Goal: Task Accomplishment & Management: Manage account settings

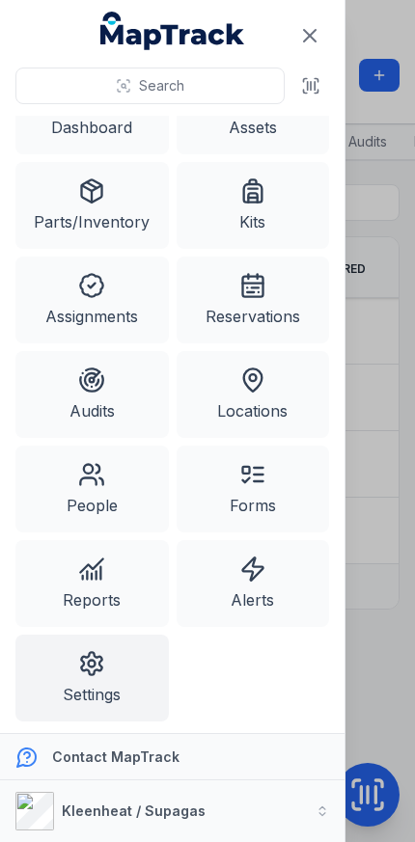
scroll to position [48, 0]
click at [255, 581] on icon at bounding box center [252, 569] width 27 height 27
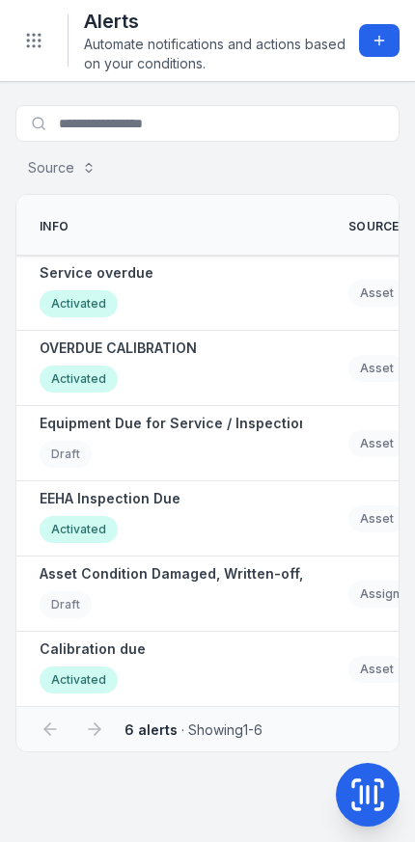
click at [366, 45] on button "Add alert" at bounding box center [379, 40] width 41 height 33
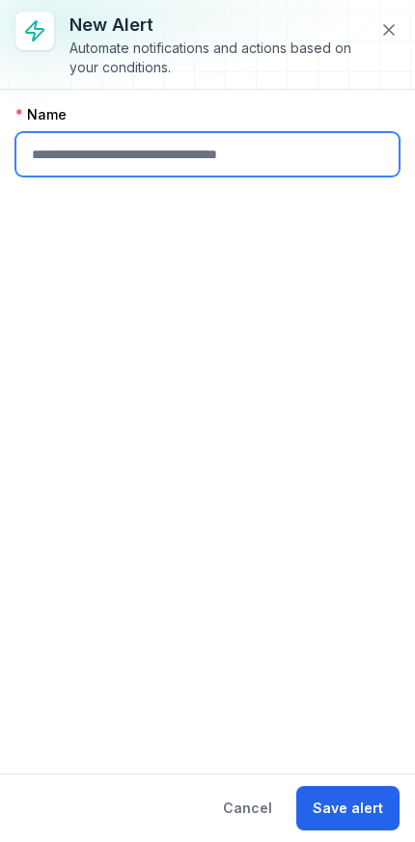
click at [121, 146] on input "text" at bounding box center [207, 154] width 384 height 44
type input "**********"
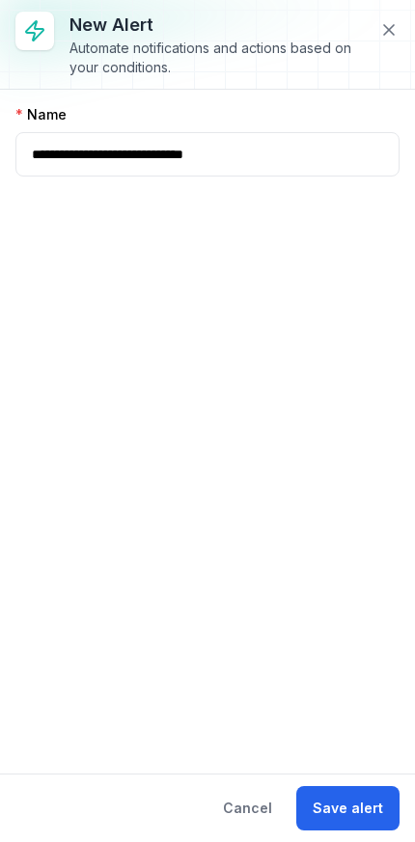
click at [357, 798] on button "Save alert" at bounding box center [347, 808] width 103 height 44
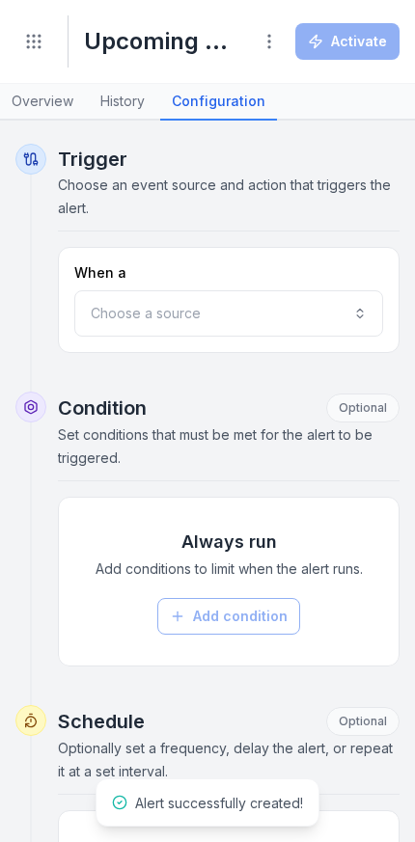
click at [181, 309] on button "Choose a source" at bounding box center [228, 313] width 309 height 46
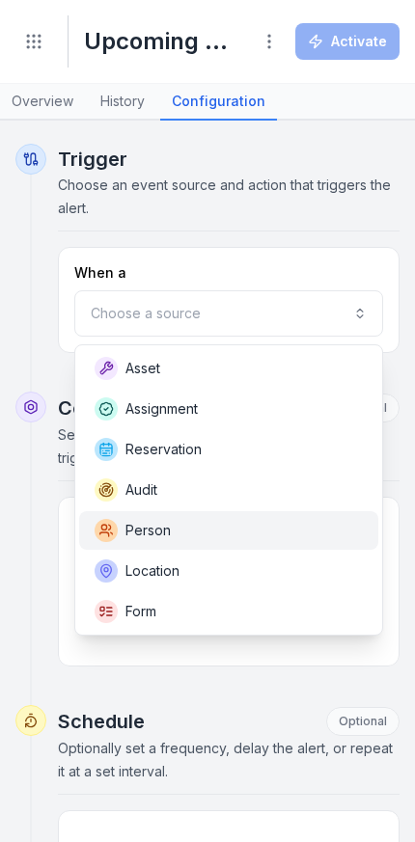
click at [188, 534] on div "Person" at bounding box center [229, 530] width 268 height 23
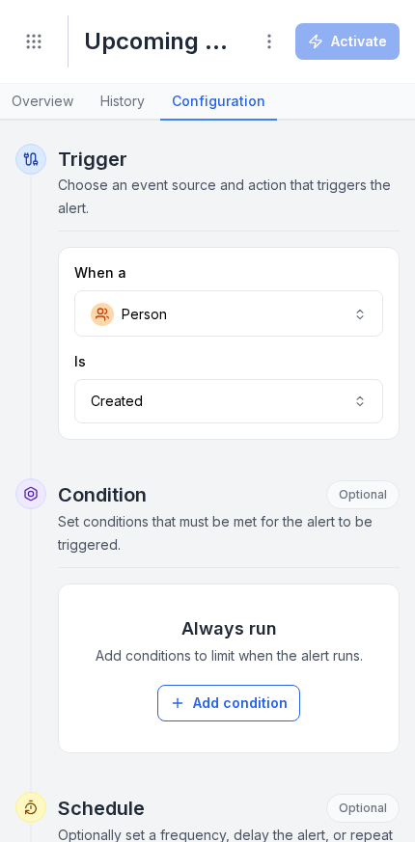
click at [213, 397] on button "Created ******" at bounding box center [228, 401] width 309 height 44
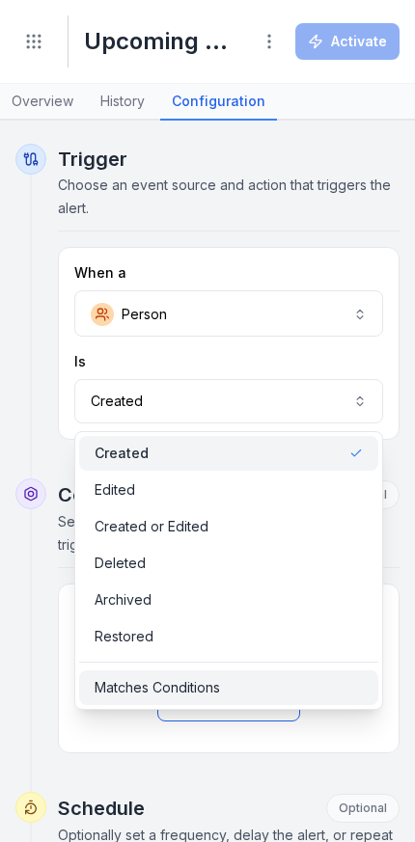
click at [203, 679] on span "Matches Conditions" at bounding box center [157, 687] width 125 height 19
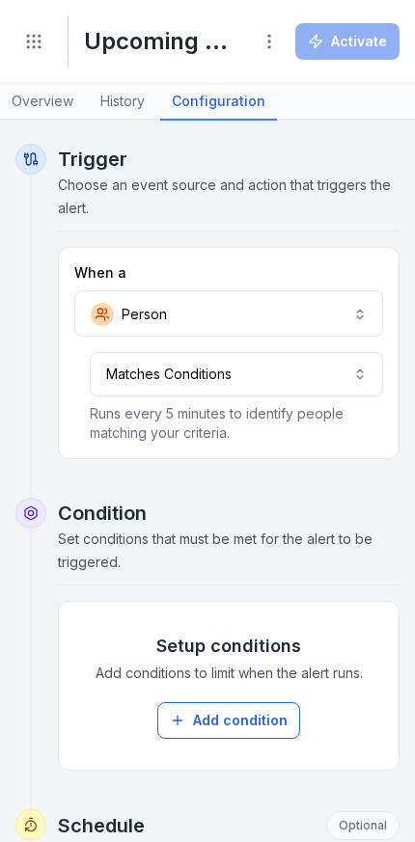
click at [218, 720] on button "Add condition" at bounding box center [228, 720] width 143 height 37
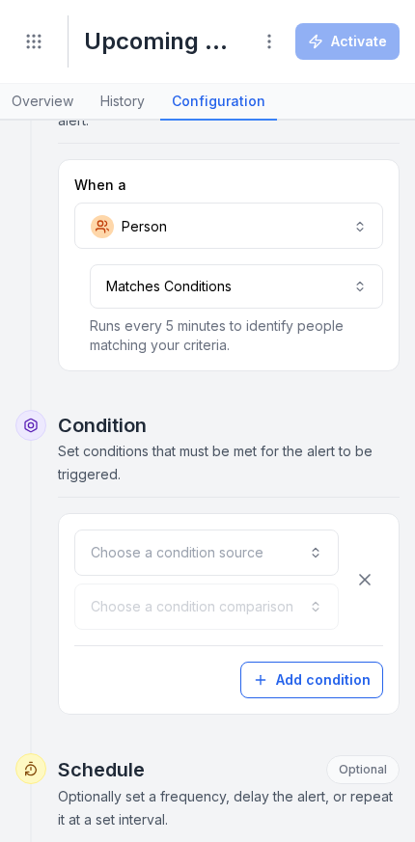
scroll to position [98, 0]
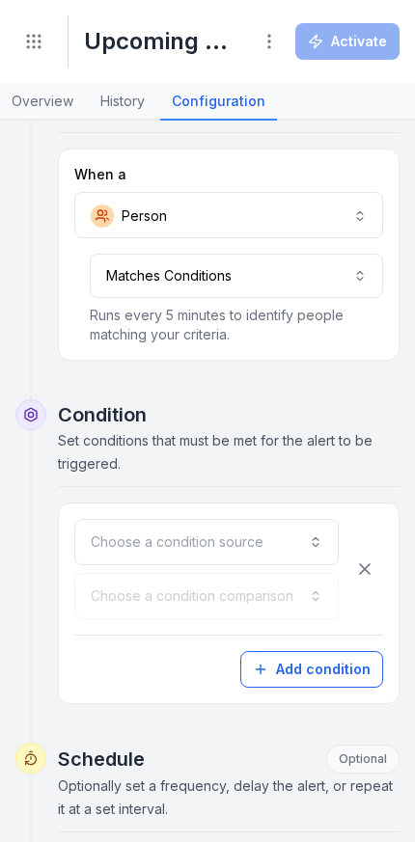
click at [242, 539] on button "Choose a condition source" at bounding box center [206, 542] width 264 height 46
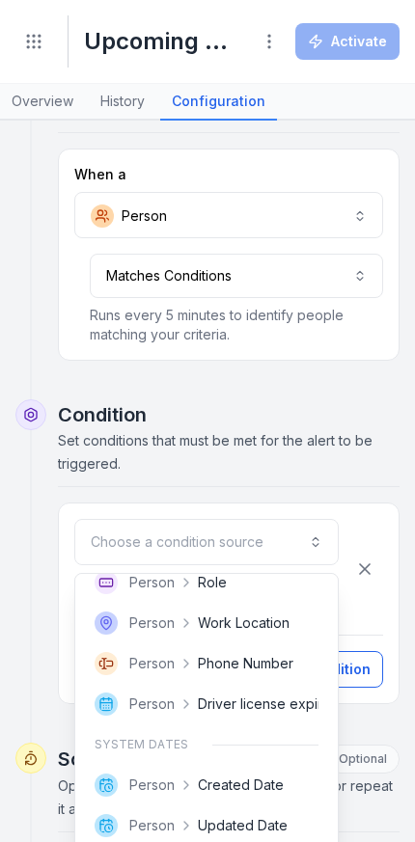
scroll to position [177, 0]
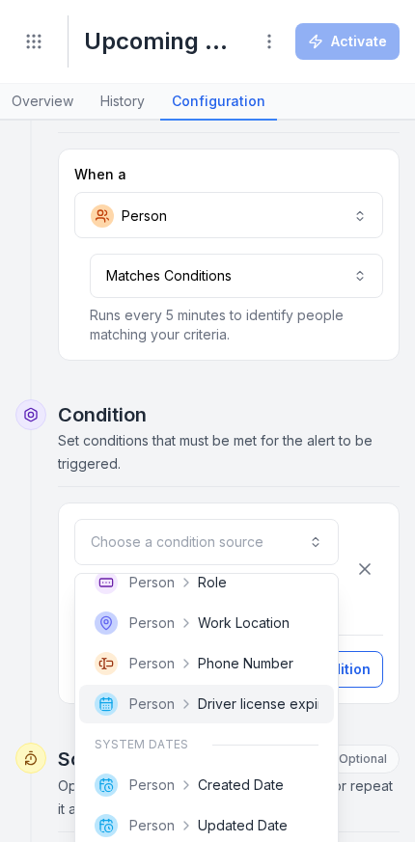
click at [214, 713] on span "Driver license expiry" at bounding box center [264, 704] width 132 height 19
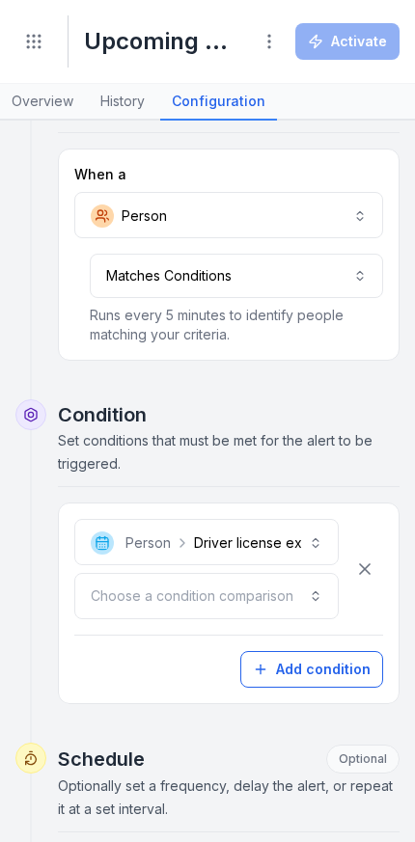
click at [155, 596] on button "Choose a condition comparison" at bounding box center [206, 596] width 264 height 46
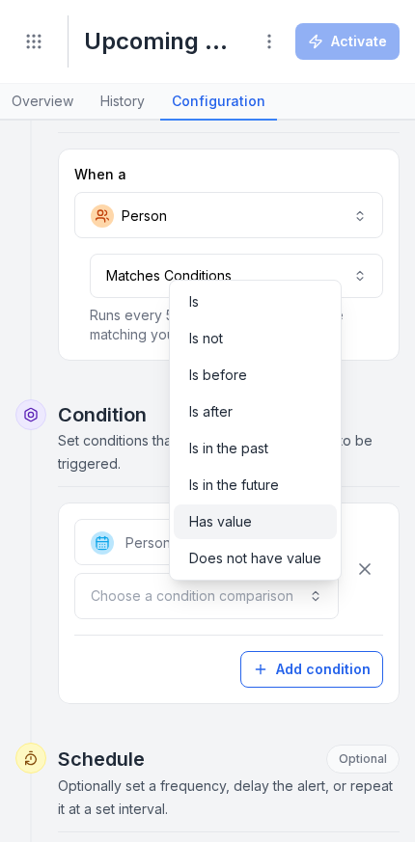
click at [218, 518] on span "Has value" at bounding box center [220, 521] width 63 height 19
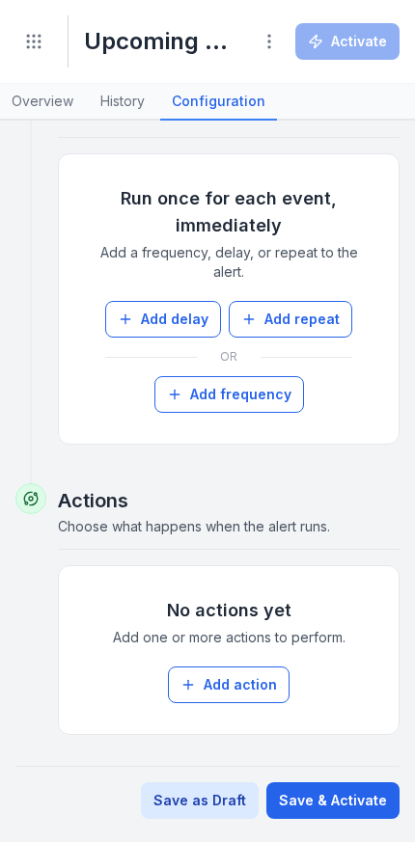
scroll to position [793, 0]
click at [34, 49] on icon "Toggle navigation" at bounding box center [33, 41] width 19 height 19
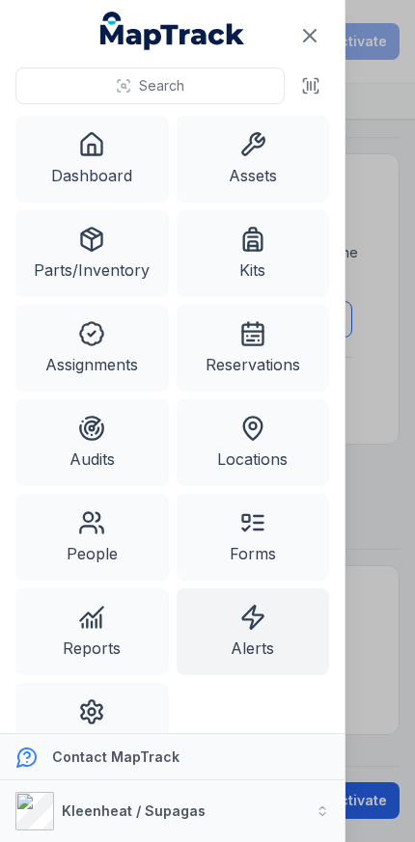
click at [260, 809] on button "Kleenheat / Supagas" at bounding box center [172, 811] width 344 height 62
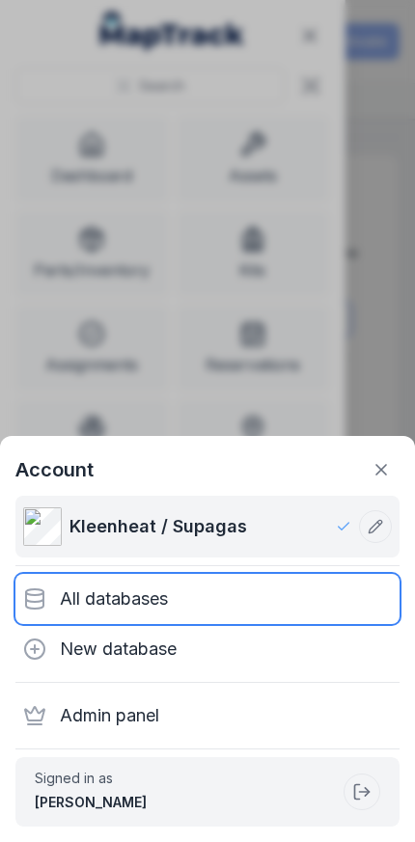
click at [218, 603] on div "All databases" at bounding box center [207, 599] width 384 height 50
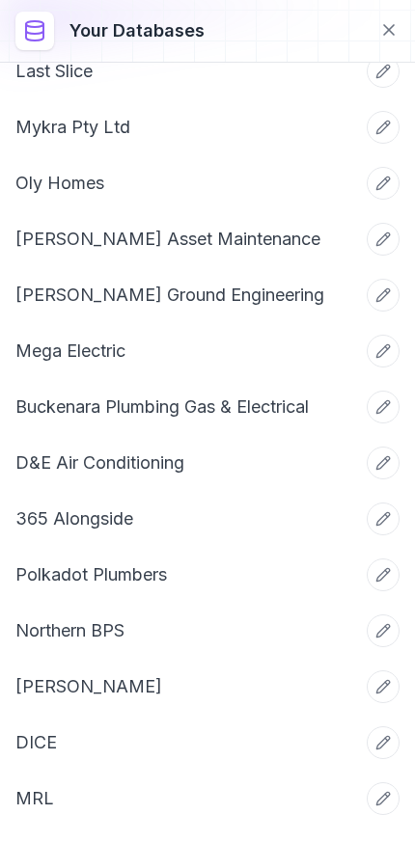
scroll to position [3000, 0]
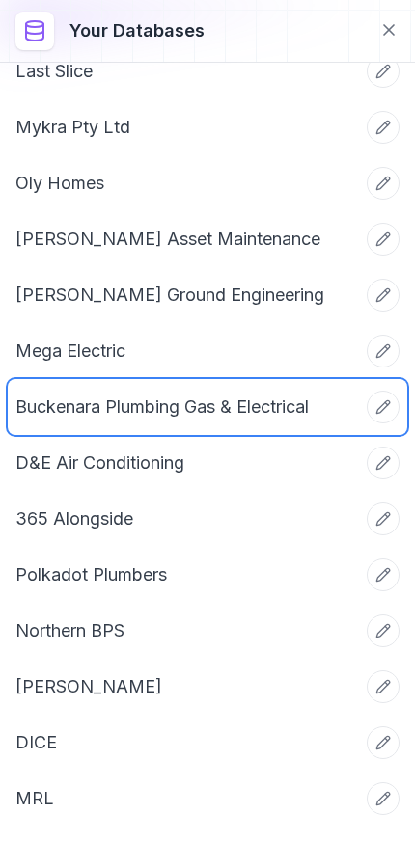
click at [262, 413] on link "Buckenara Plumbing Gas & Electrical" at bounding box center [184, 407] width 338 height 27
